Goal: Information Seeking & Learning: Learn about a topic

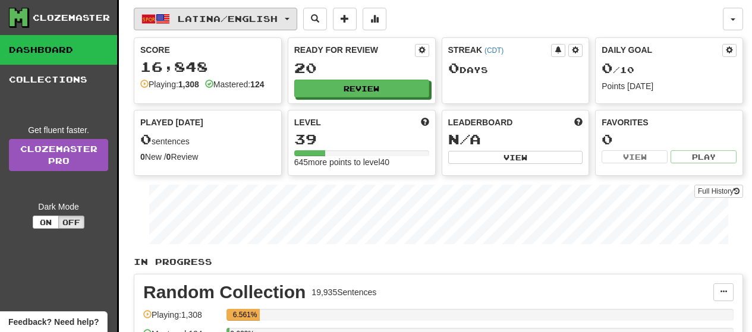
click at [297, 26] on button "Latina / English" at bounding box center [215, 19] width 163 height 23
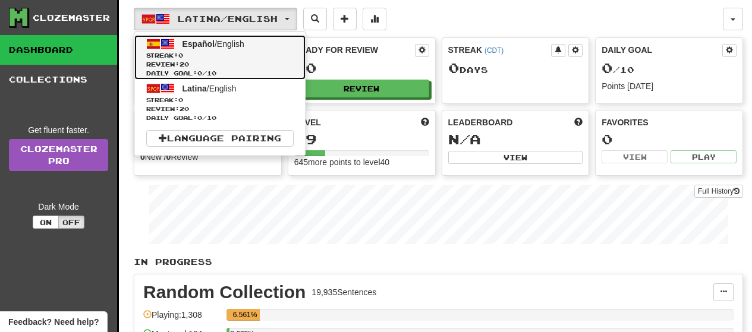
click at [279, 45] on link "Español / English Streak: 0 Review: 20 Daily Goal: 0 / 10" at bounding box center [219, 57] width 171 height 45
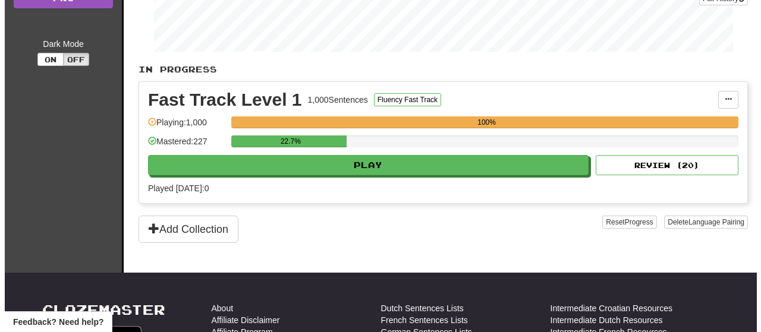
scroll to position [214, 0]
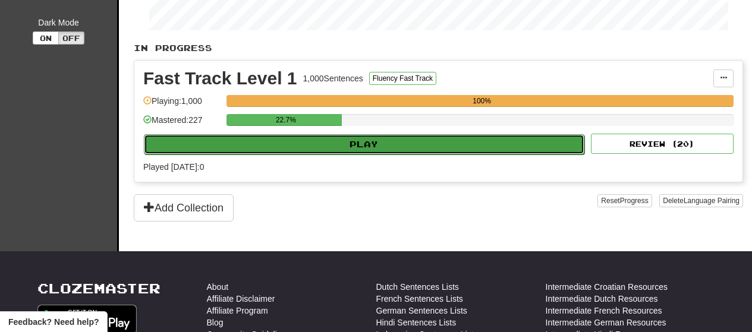
click at [546, 153] on button "Play" at bounding box center [364, 144] width 440 height 20
select select "**"
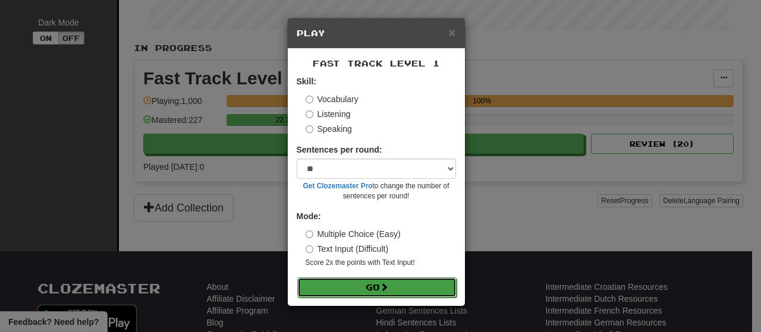
click at [396, 287] on button "Go" at bounding box center [376, 288] width 159 height 20
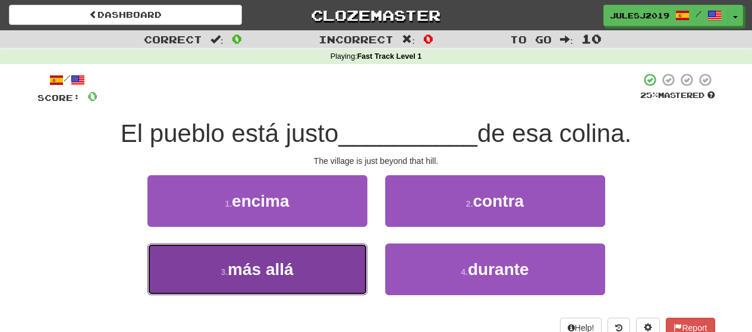
click at [325, 270] on button "3 . más allá" at bounding box center [257, 270] width 220 height 52
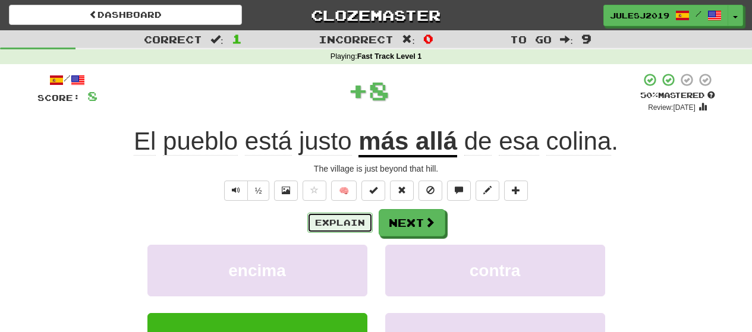
click at [339, 220] on button "Explain" at bounding box center [339, 223] width 65 height 20
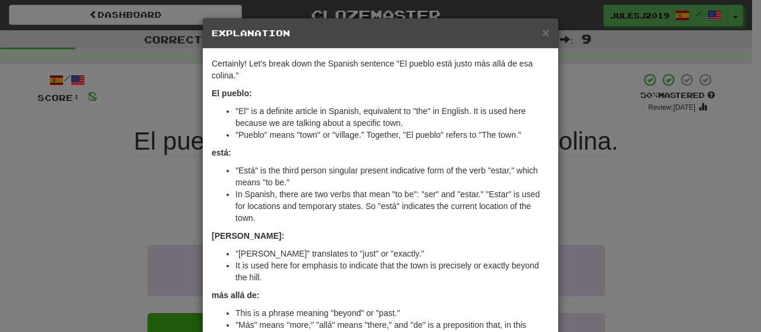
click at [545, 34] on div "× Explanation" at bounding box center [380, 33] width 355 height 30
click at [542, 33] on span "×" at bounding box center [545, 33] width 7 height 14
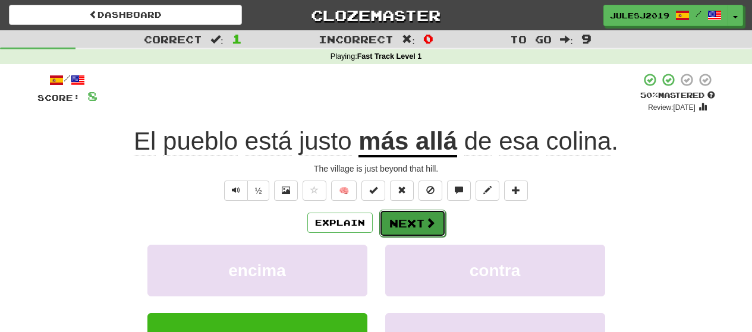
click at [404, 219] on button "Next" at bounding box center [412, 223] width 67 height 27
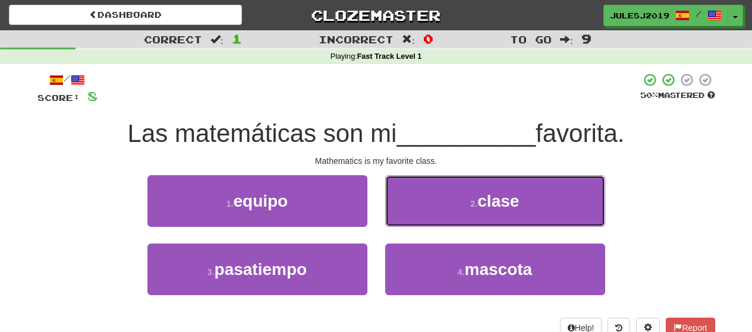
click at [404, 219] on button "2 . clase" at bounding box center [495, 201] width 220 height 52
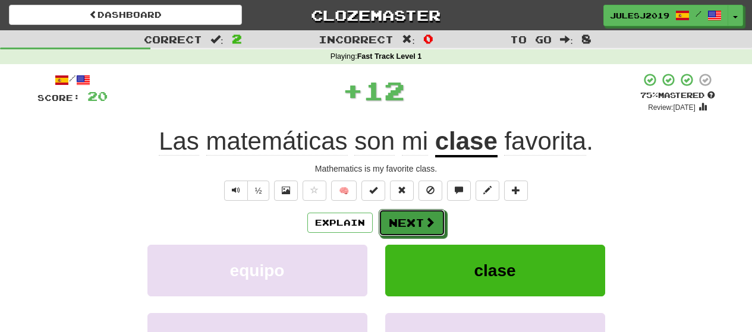
click at [404, 219] on button "Next" at bounding box center [412, 222] width 67 height 27
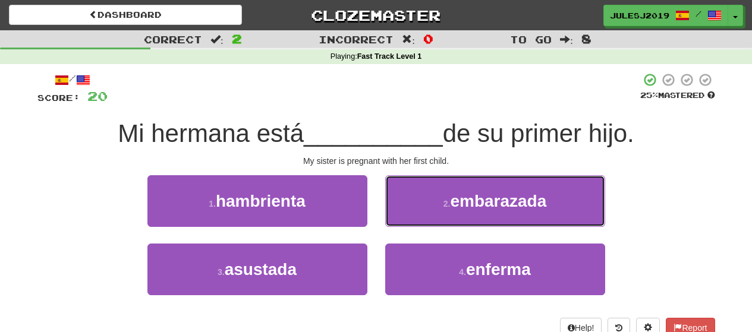
click at [404, 219] on button "2 . embarazada" at bounding box center [495, 201] width 220 height 52
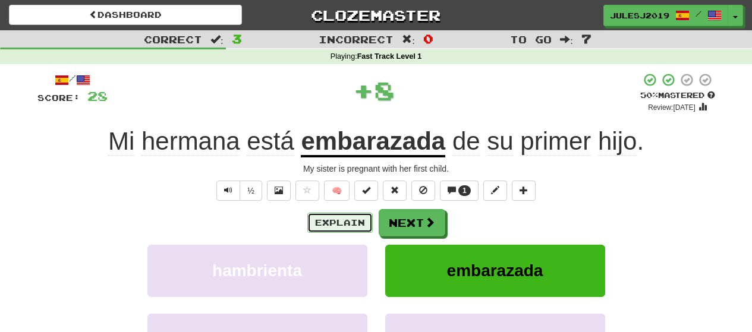
click at [350, 219] on button "Explain" at bounding box center [339, 223] width 65 height 20
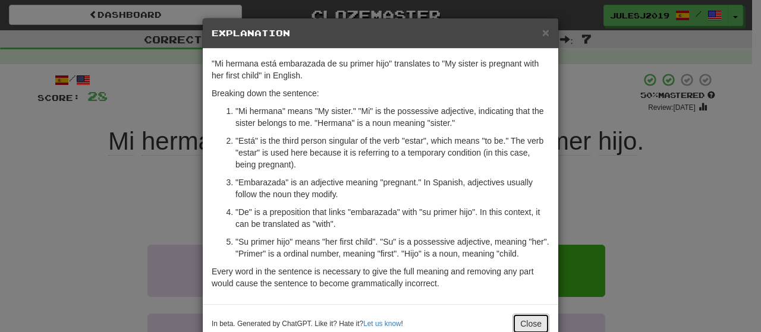
click at [523, 317] on button "Close" at bounding box center [530, 324] width 37 height 20
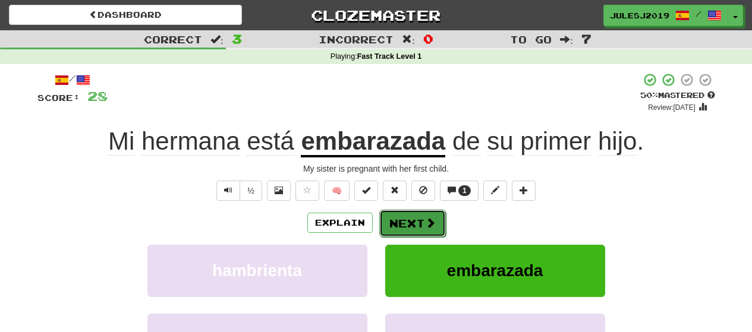
click at [413, 222] on button "Next" at bounding box center [412, 223] width 67 height 27
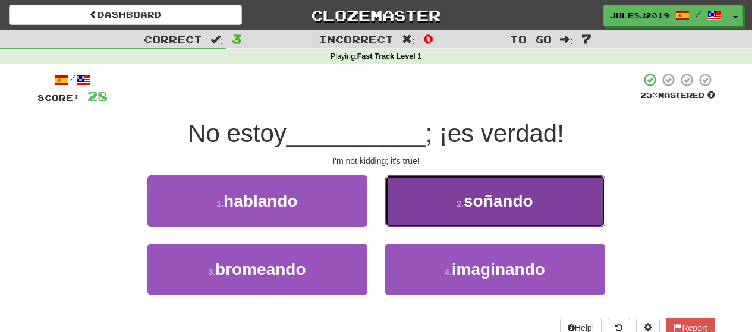
click at [411, 209] on button "2 . soñando" at bounding box center [495, 201] width 220 height 52
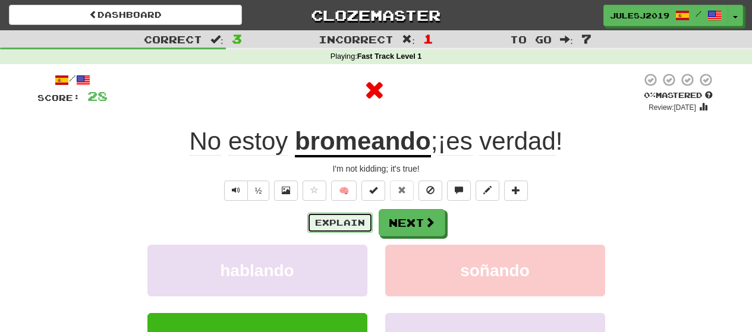
click at [348, 215] on button "Explain" at bounding box center [339, 223] width 65 height 20
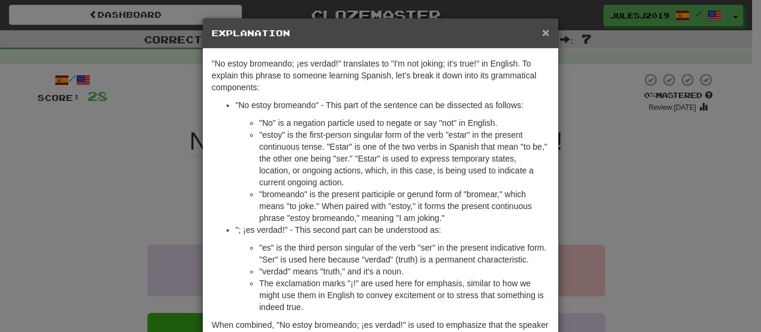
click at [545, 32] on span "×" at bounding box center [545, 33] width 7 height 14
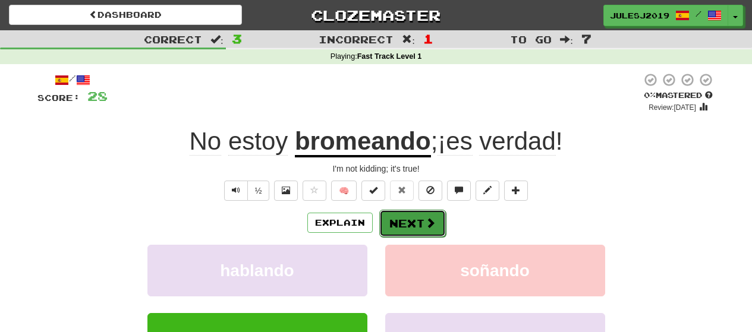
click at [389, 217] on button "Next" at bounding box center [412, 223] width 67 height 27
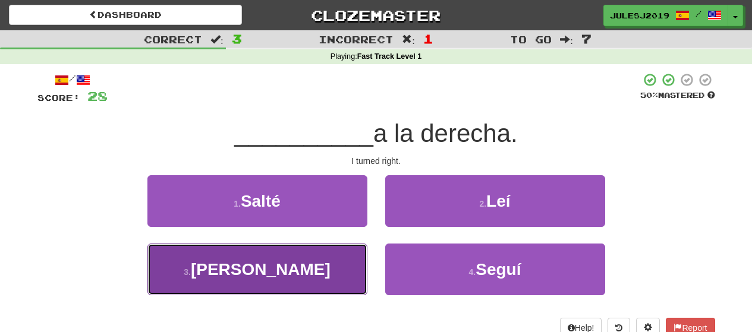
click at [334, 254] on button "3 . [PERSON_NAME]" at bounding box center [257, 270] width 220 height 52
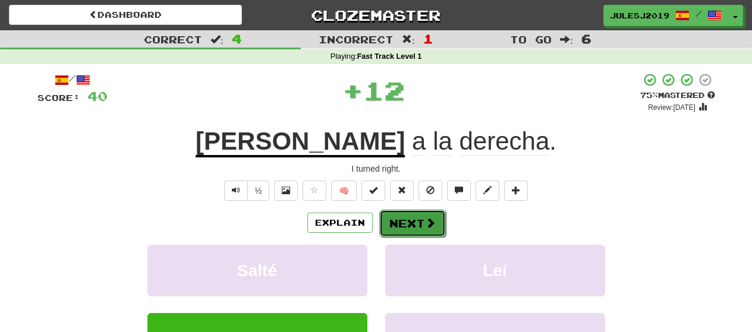
click at [406, 219] on button "Next" at bounding box center [412, 223] width 67 height 27
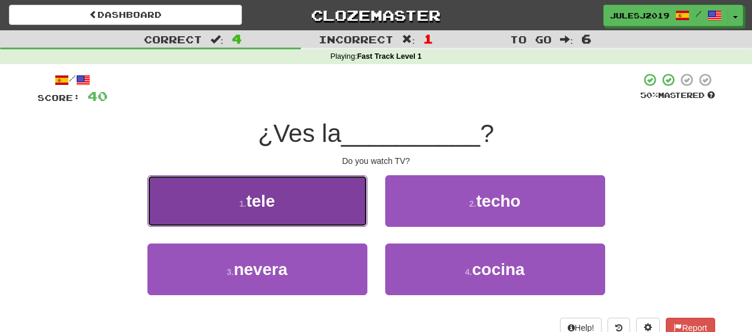
click at [332, 207] on button "1 . tele" at bounding box center [257, 201] width 220 height 52
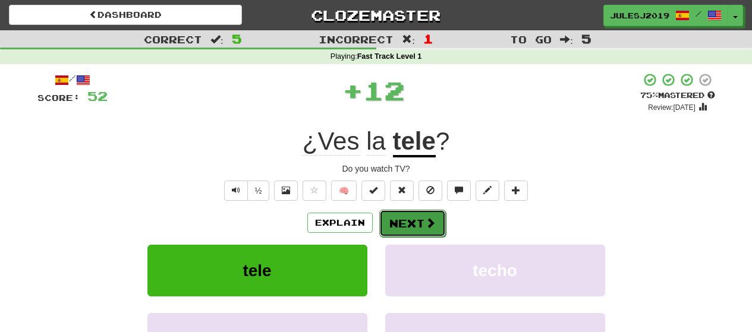
click at [401, 216] on button "Next" at bounding box center [412, 223] width 67 height 27
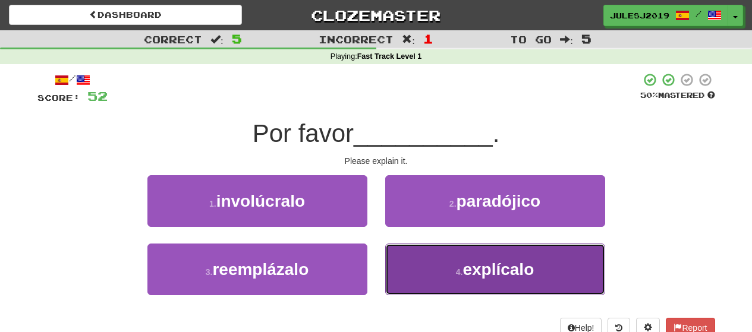
click at [420, 269] on button "4 . explícalo" at bounding box center [495, 270] width 220 height 52
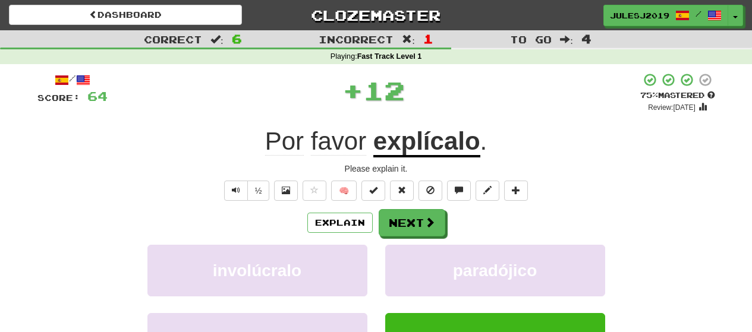
click at [409, 238] on div "Explain Next involúcralo paradójico reemplázalo explícalo Learn more: involúcra…" at bounding box center [376, 304] width 678 height 191
click at [406, 229] on button "Next" at bounding box center [412, 223] width 67 height 27
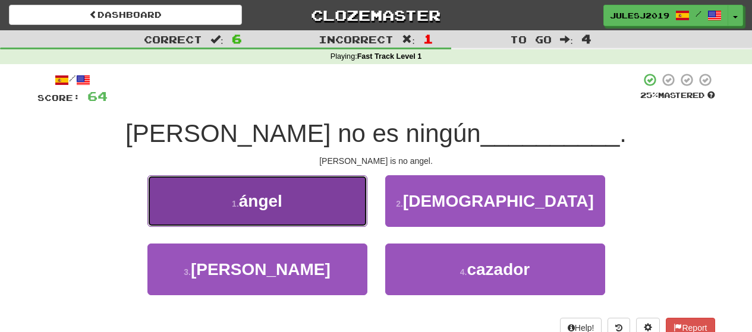
click at [338, 206] on button "1 . ángel" at bounding box center [257, 201] width 220 height 52
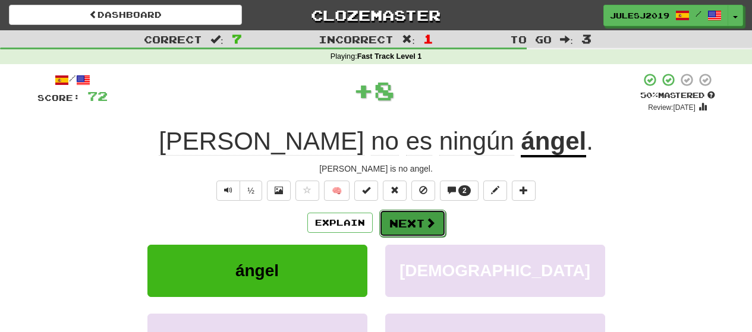
click at [405, 223] on button "Next" at bounding box center [412, 223] width 67 height 27
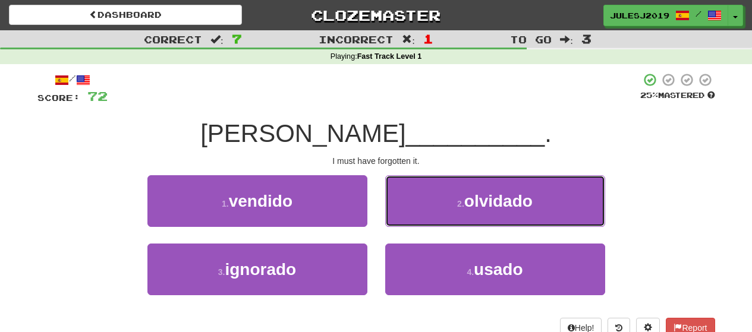
click at [405, 223] on button "2 . olvidado" at bounding box center [495, 201] width 220 height 52
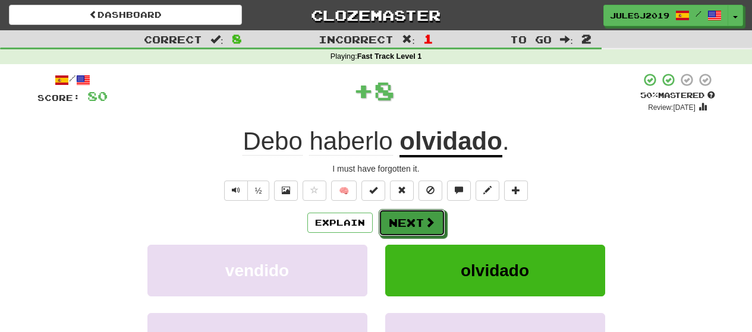
click at [405, 223] on button "Next" at bounding box center [412, 222] width 67 height 27
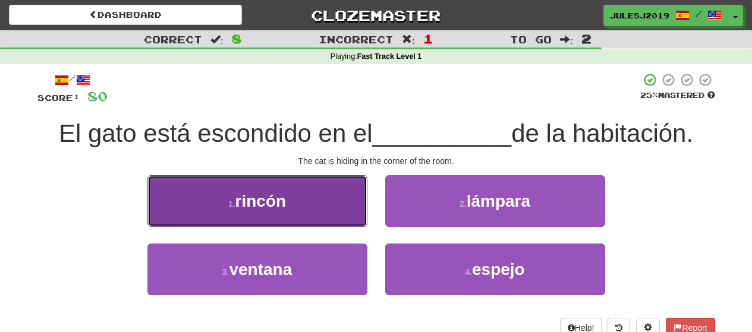
click at [316, 203] on button "1 . [GEOGRAPHIC_DATA]" at bounding box center [257, 201] width 220 height 52
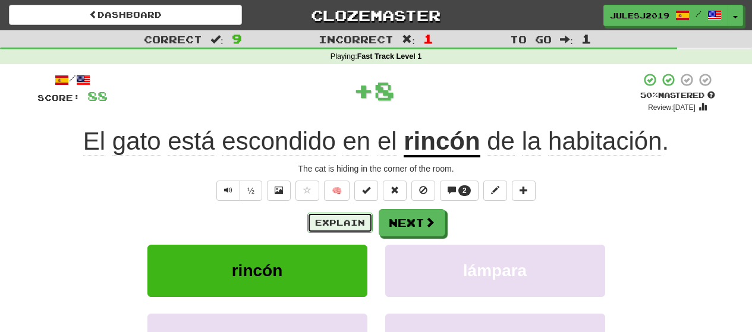
click at [316, 221] on button "Explain" at bounding box center [339, 223] width 65 height 20
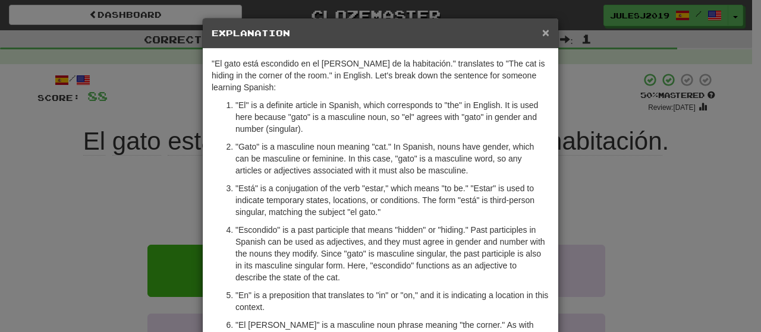
click at [542, 35] on span "×" at bounding box center [545, 33] width 7 height 14
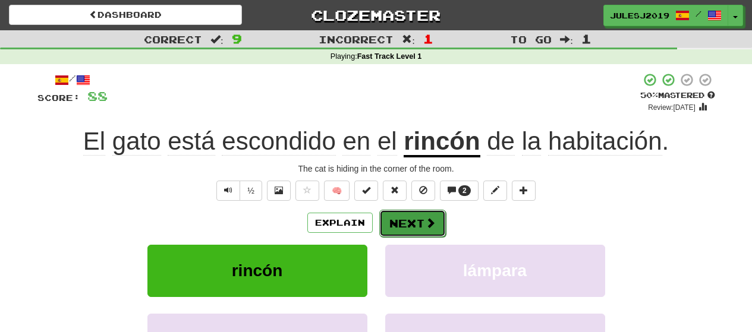
click at [411, 226] on button "Next" at bounding box center [412, 223] width 67 height 27
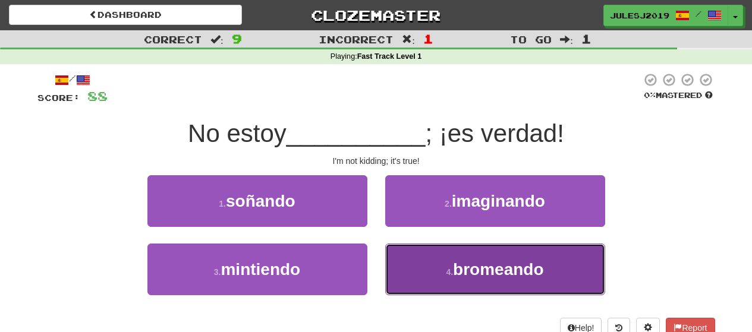
click at [418, 260] on button "4 . [GEOGRAPHIC_DATA]" at bounding box center [495, 270] width 220 height 52
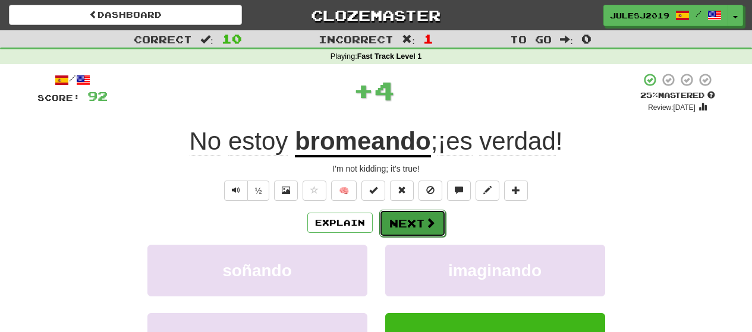
click at [404, 226] on button "Next" at bounding box center [412, 223] width 67 height 27
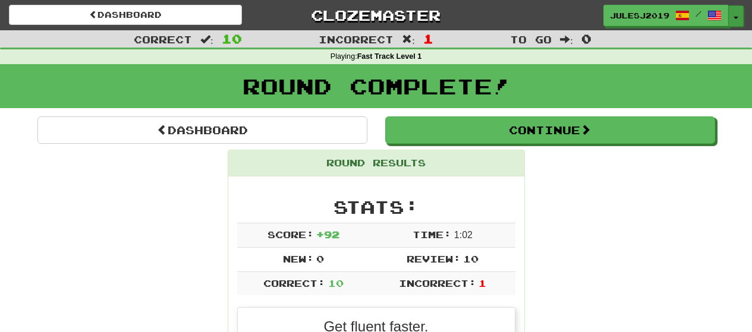
click at [738, 17] on span "button" at bounding box center [736, 18] width 5 height 2
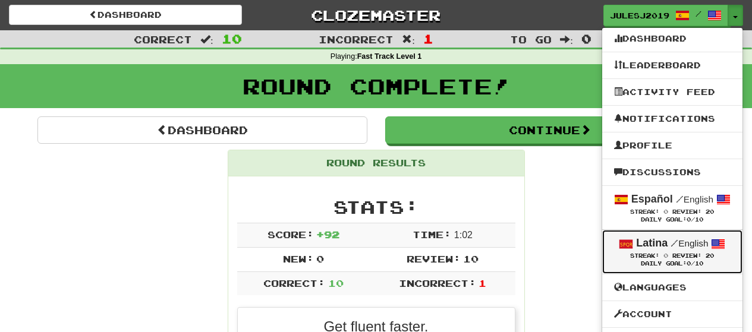
click at [633, 244] on div "Latina / English" at bounding box center [672, 243] width 117 height 15
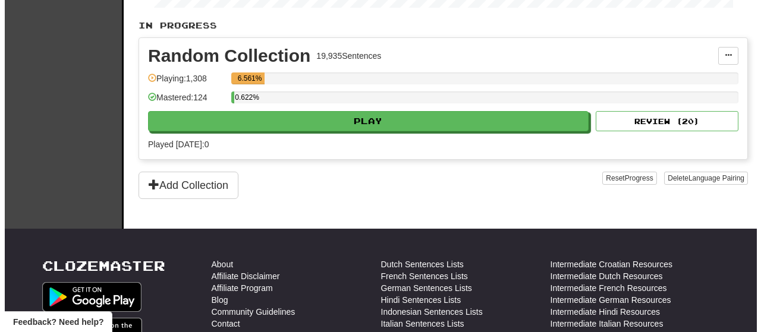
scroll to position [238, 0]
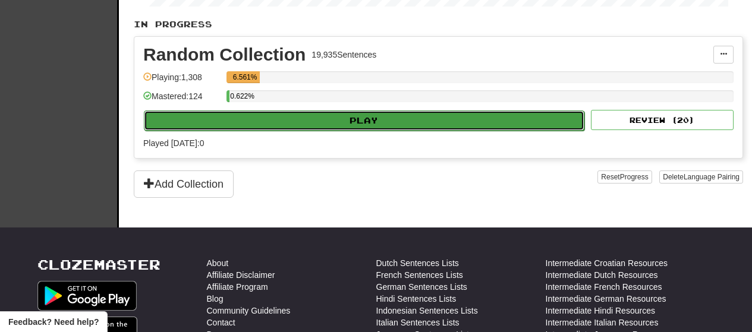
click at [366, 124] on button "Play" at bounding box center [364, 121] width 440 height 20
select select "**"
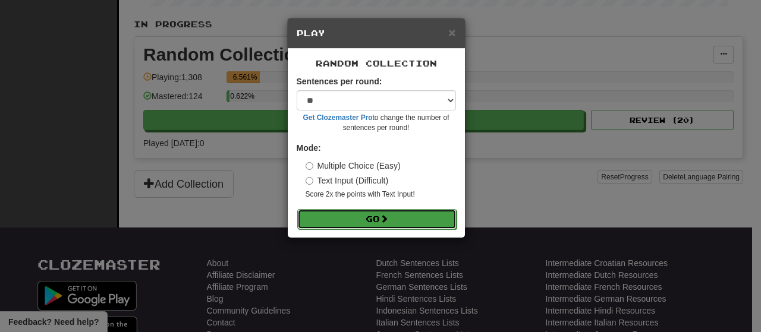
click at [400, 216] on button "Go" at bounding box center [376, 219] width 159 height 20
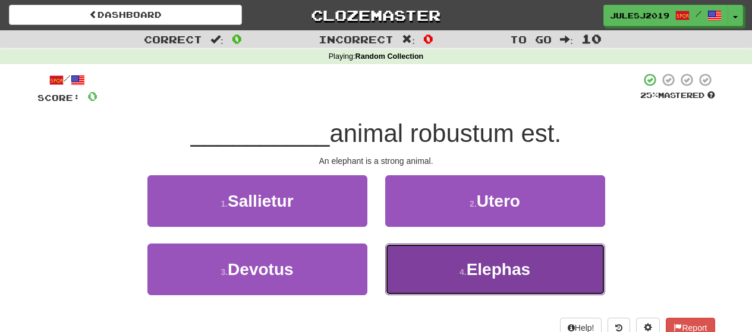
click at [463, 251] on button "4 . Elephas" at bounding box center [495, 270] width 220 height 52
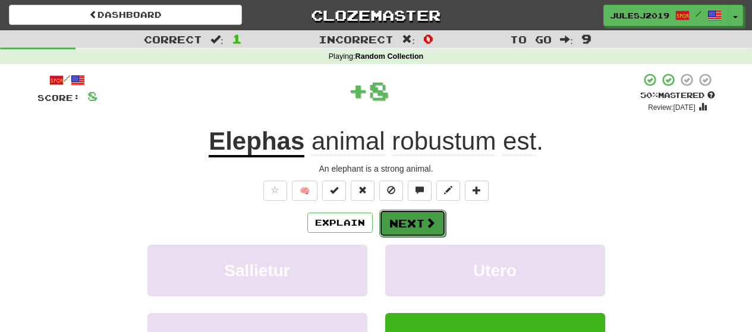
click at [396, 215] on button "Next" at bounding box center [412, 223] width 67 height 27
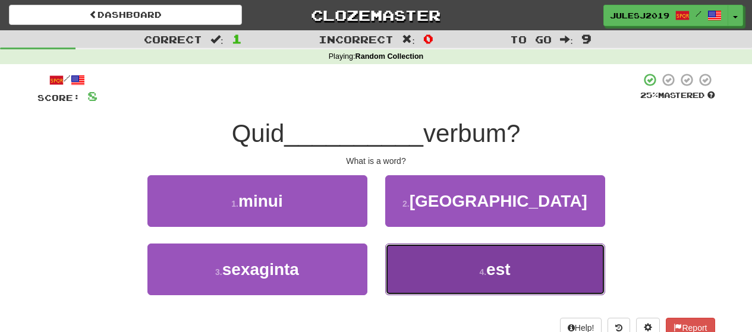
click at [477, 278] on button "4 . est" at bounding box center [495, 270] width 220 height 52
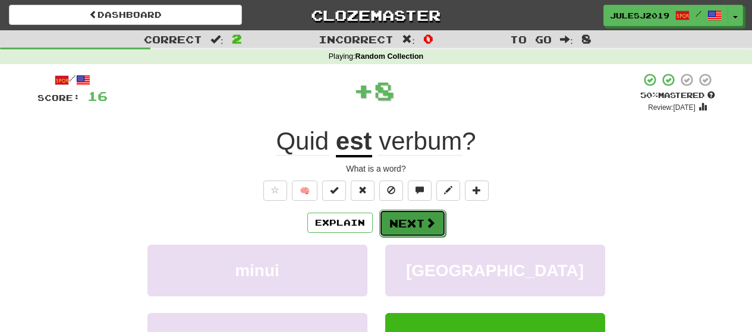
click at [414, 216] on button "Next" at bounding box center [412, 223] width 67 height 27
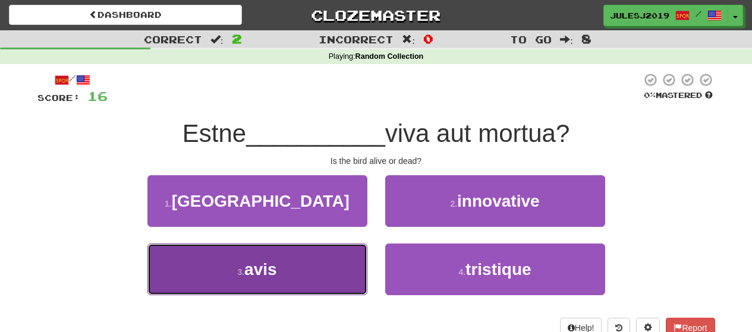
click at [326, 263] on button "3 . avis" at bounding box center [257, 270] width 220 height 52
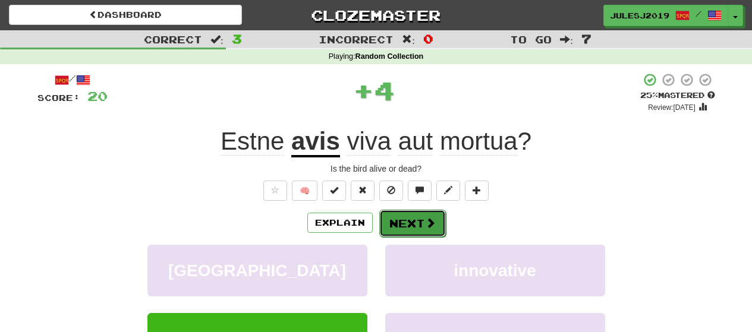
click at [414, 228] on button "Next" at bounding box center [412, 223] width 67 height 27
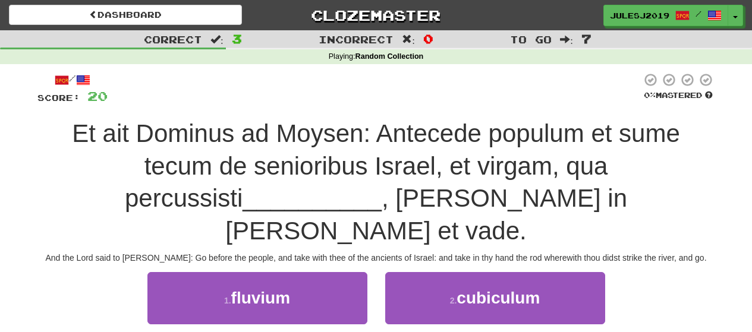
scroll to position [59, 0]
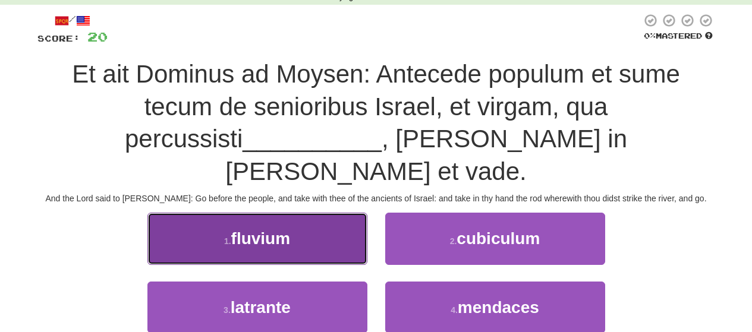
click at [346, 226] on button "1 . fluvium" at bounding box center [257, 239] width 220 height 52
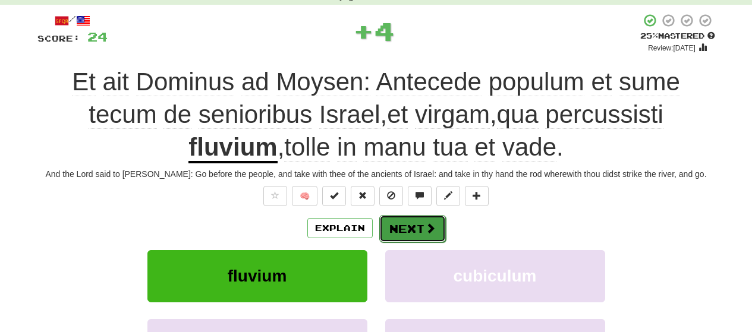
click at [386, 233] on button "Next" at bounding box center [412, 228] width 67 height 27
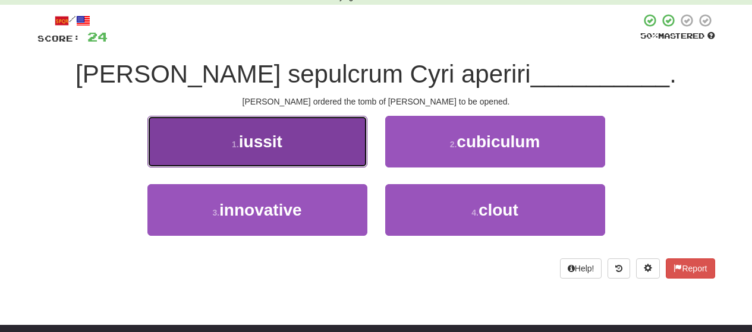
click at [257, 144] on span "iussit" at bounding box center [260, 142] width 43 height 18
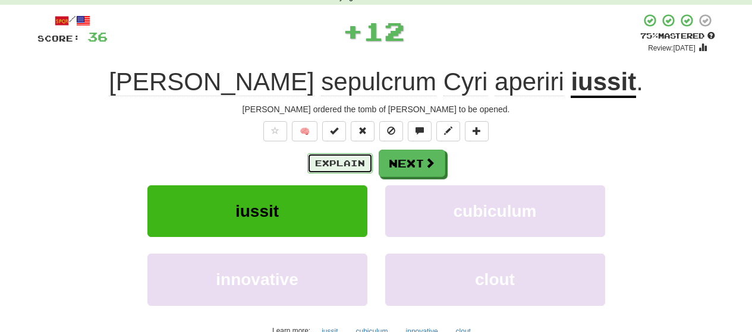
click at [368, 163] on button "Explain" at bounding box center [339, 163] width 65 height 20
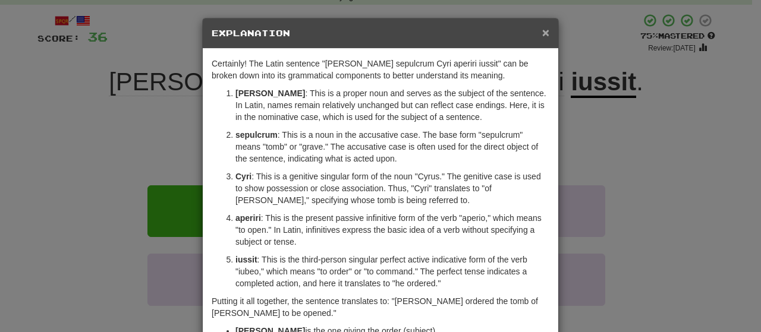
click at [542, 34] on span "×" at bounding box center [545, 33] width 7 height 14
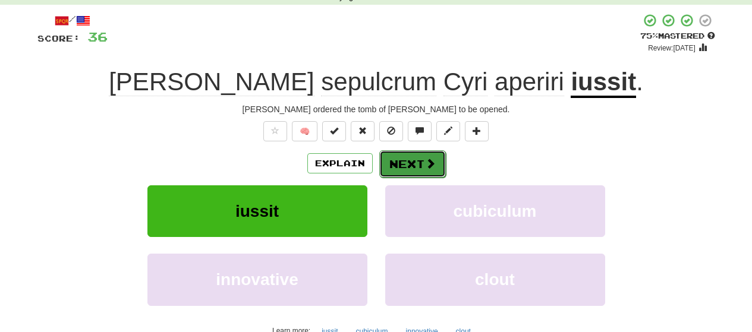
click at [403, 169] on button "Next" at bounding box center [412, 163] width 67 height 27
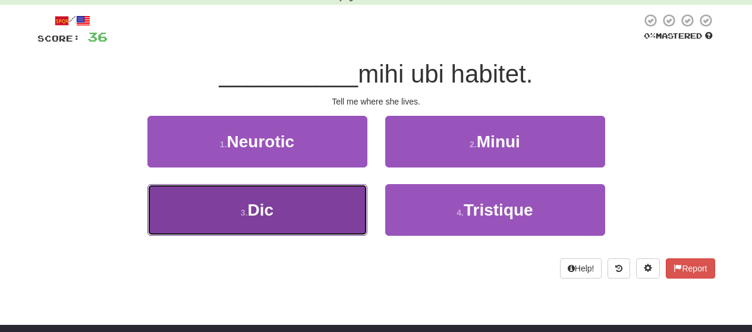
click at [338, 210] on button "3 . Dic" at bounding box center [257, 210] width 220 height 52
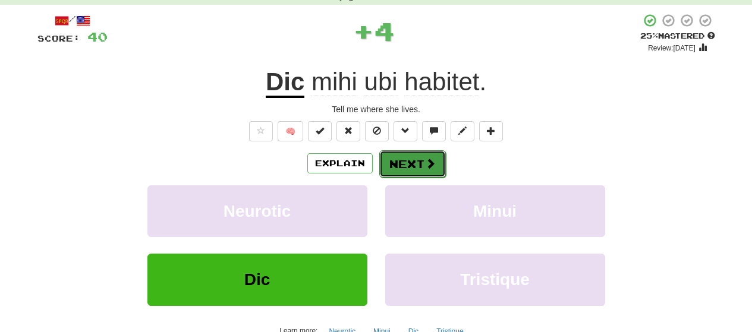
click at [426, 169] on span at bounding box center [430, 163] width 11 height 11
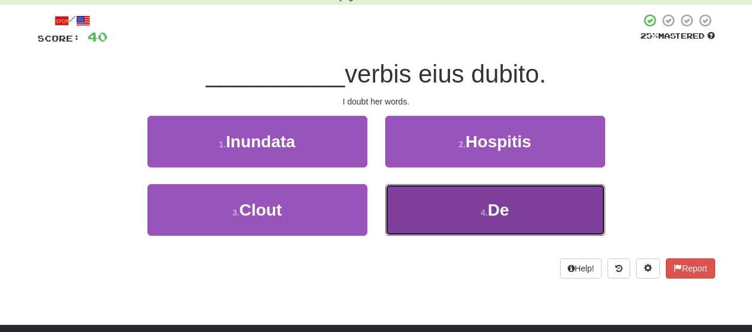
click at [414, 192] on button "4 . De" at bounding box center [495, 210] width 220 height 52
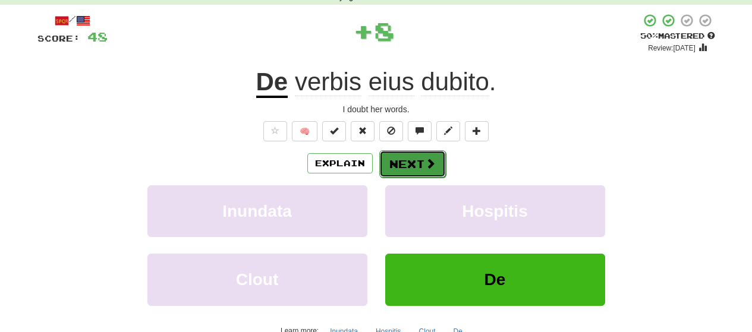
click at [416, 171] on button "Next" at bounding box center [412, 163] width 67 height 27
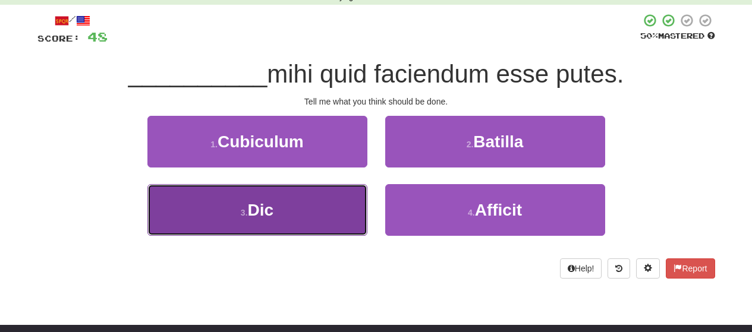
click at [347, 206] on button "3 . Dic" at bounding box center [257, 210] width 220 height 52
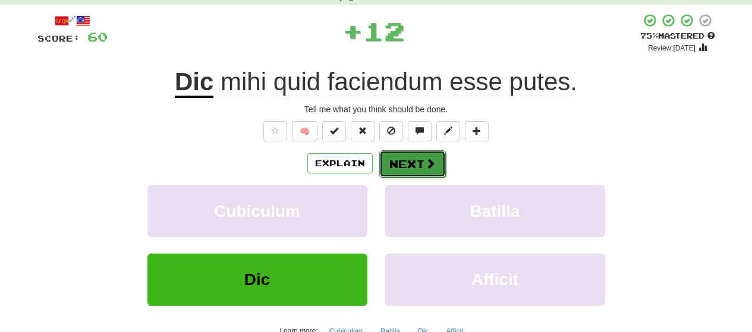
click at [419, 171] on button "Next" at bounding box center [412, 163] width 67 height 27
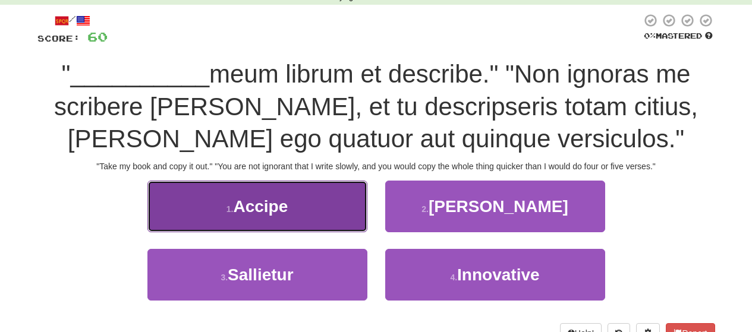
click at [331, 219] on button "1 . Accipe" at bounding box center [257, 207] width 220 height 52
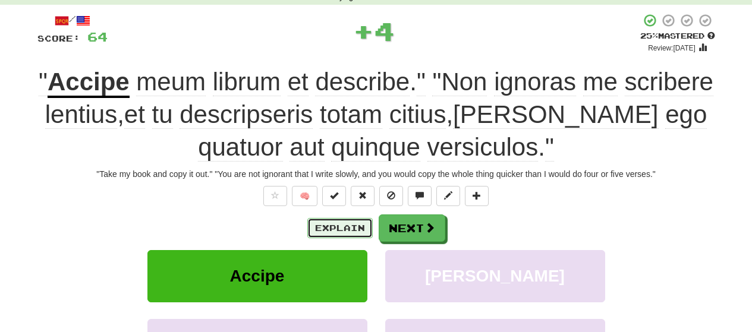
click at [332, 220] on button "Explain" at bounding box center [339, 228] width 65 height 20
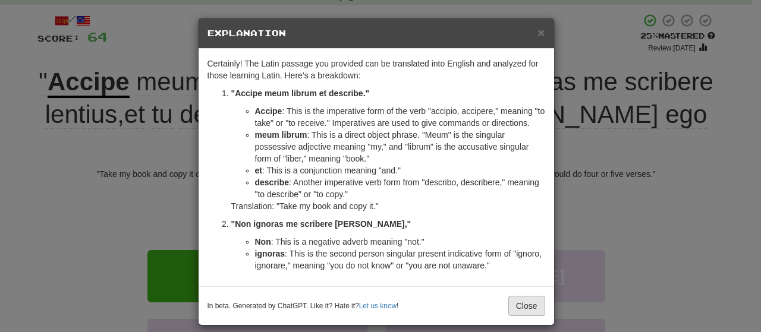
click at [525, 260] on li "ignoras : This is the second person singular present indicative form of "ignoro…" at bounding box center [400, 260] width 290 height 24
click at [524, 309] on button "Close" at bounding box center [526, 306] width 37 height 20
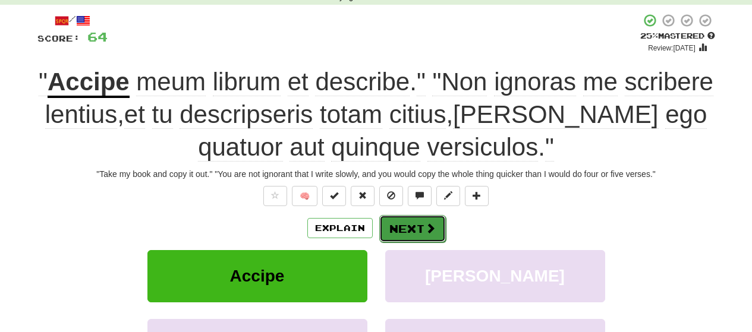
click at [410, 232] on button "Next" at bounding box center [412, 228] width 67 height 27
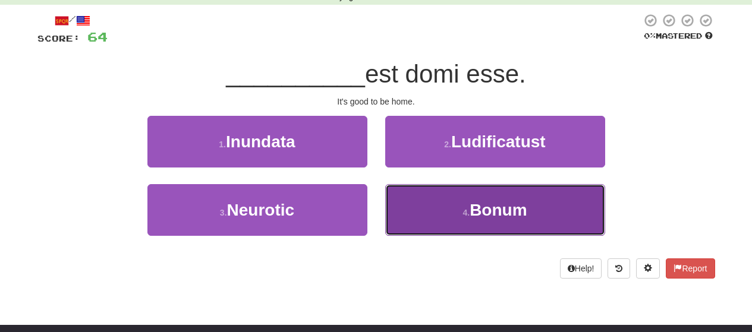
click at [436, 213] on button "4 . Bonum" at bounding box center [495, 210] width 220 height 52
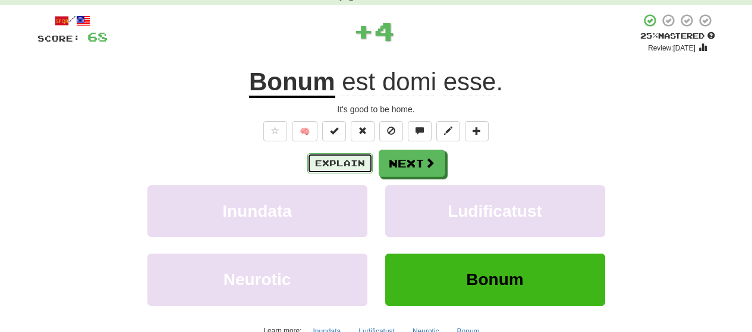
click at [345, 171] on button "Explain" at bounding box center [339, 163] width 65 height 20
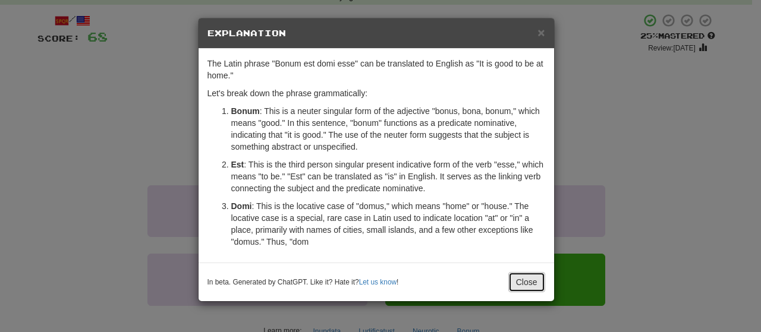
click at [531, 279] on button "Close" at bounding box center [526, 282] width 37 height 20
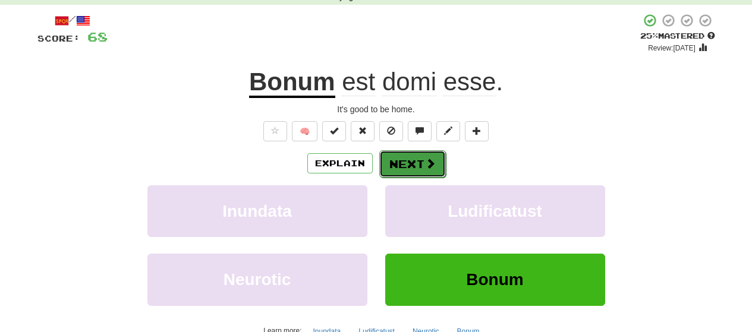
click at [407, 166] on button "Next" at bounding box center [412, 163] width 67 height 27
